Goal: Information Seeking & Learning: Learn about a topic

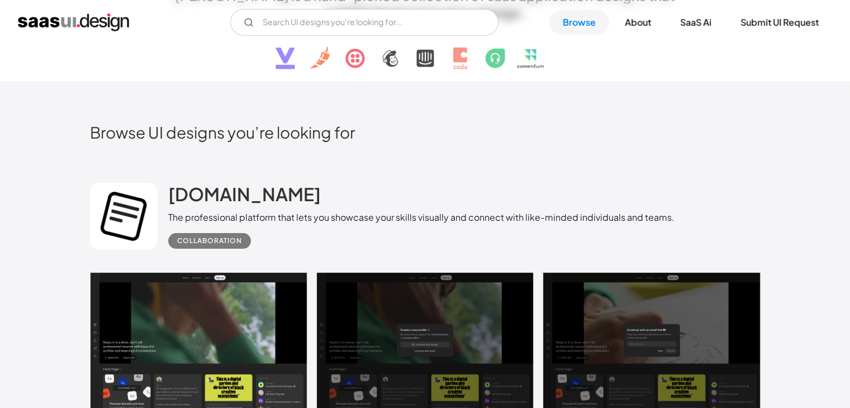
scroll to position [279, 0]
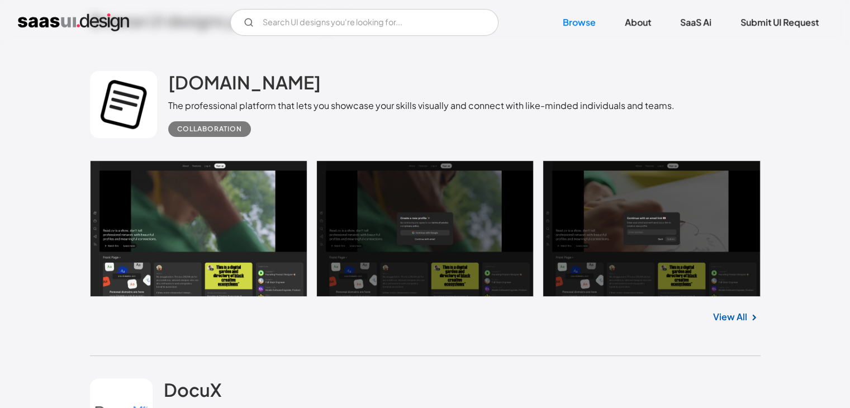
click at [222, 187] on link at bounding box center [425, 228] width 670 height 136
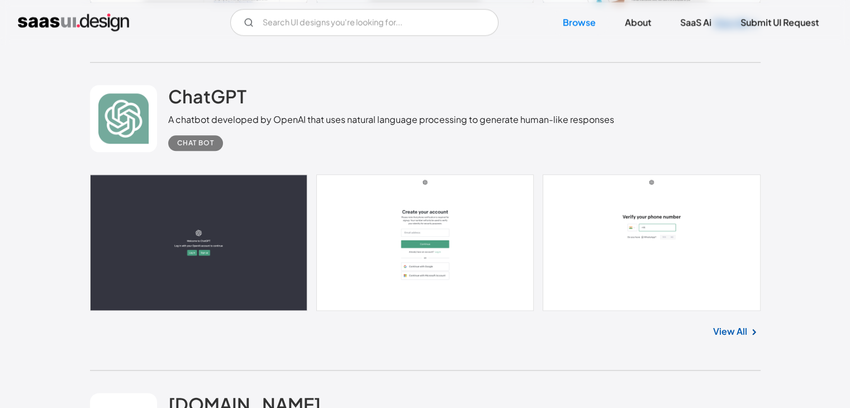
scroll to position [9778, 0]
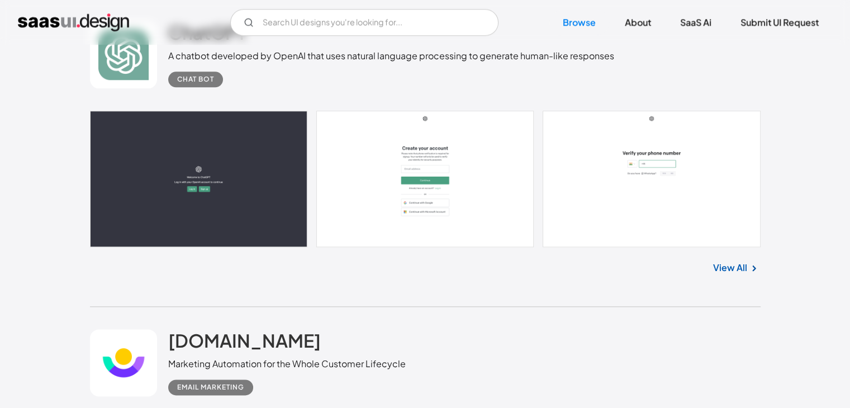
click at [284, 217] on link at bounding box center [425, 179] width 670 height 136
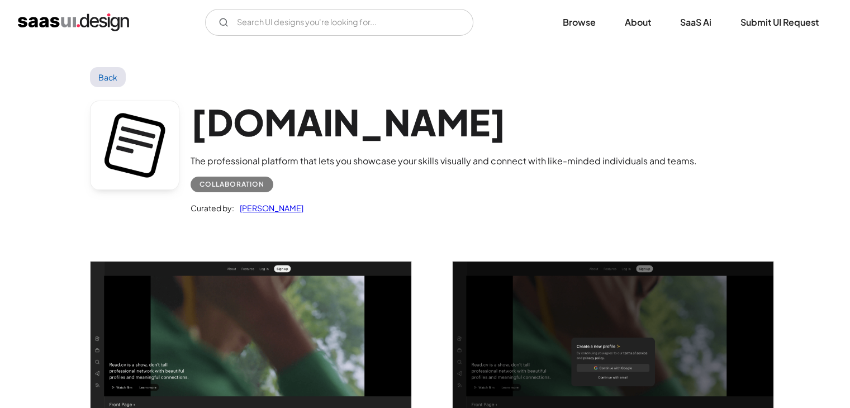
click at [122, 82] on link "Back" at bounding box center [108, 77] width 36 height 20
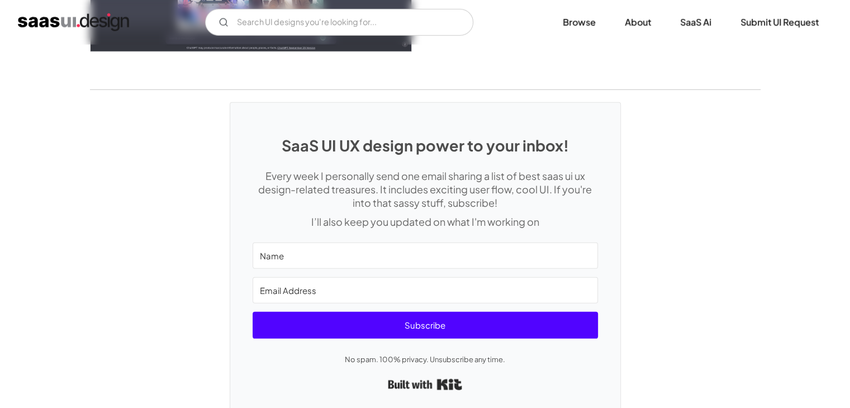
scroll to position [3399, 0]
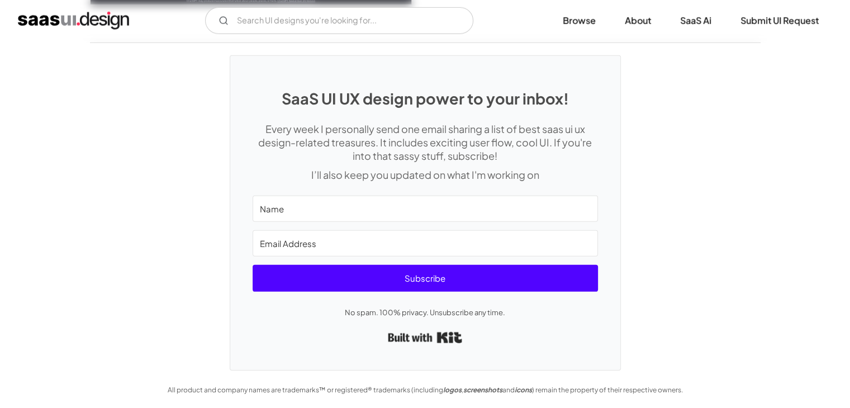
click at [438, 192] on div "SaaS UI UX design power to your inbox! Every week I personally send one email s…" at bounding box center [425, 213] width 390 height 314
click at [435, 198] on input "Name" at bounding box center [425, 209] width 345 height 26
